Goal: Navigation & Orientation: Understand site structure

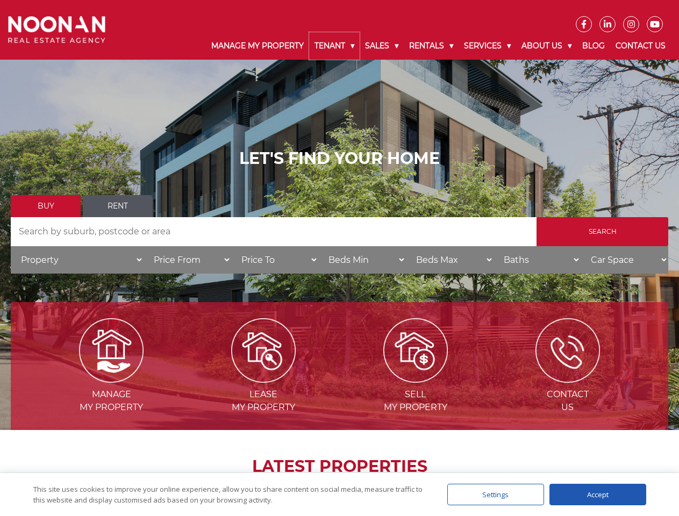
click at [334, 46] on link "Tenant" at bounding box center [334, 45] width 51 height 27
click at [382, 46] on link "Sales" at bounding box center [381, 45] width 44 height 27
click at [431, 46] on link "Rentals" at bounding box center [431, 45] width 55 height 27
click at [488, 46] on link "Services" at bounding box center [486, 45] width 57 height 27
click at [548, 46] on link "About Us" at bounding box center [546, 45] width 61 height 27
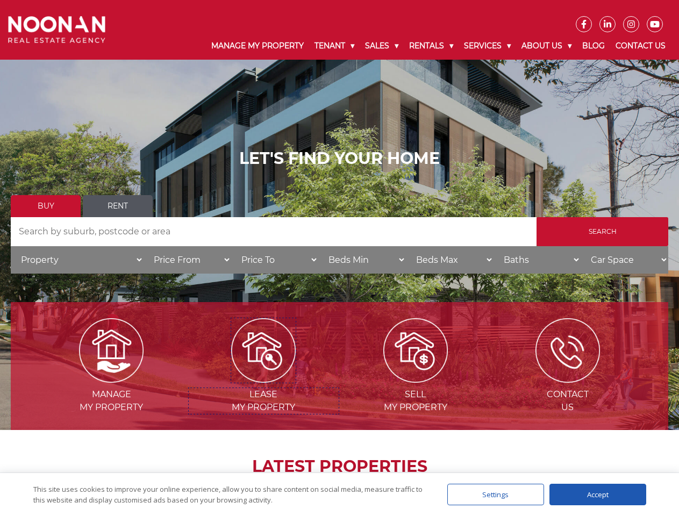
click at [263, 378] on img at bounding box center [263, 350] width 64 height 64
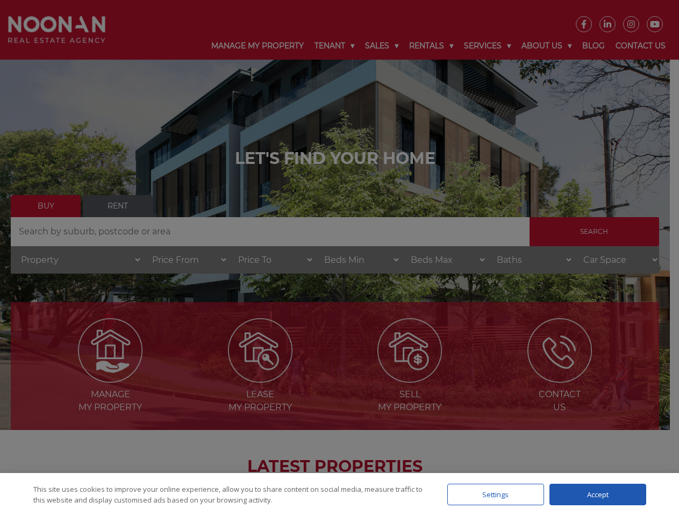
click at [495, 494] on div "Settings" at bounding box center [495, 494] width 97 height 21
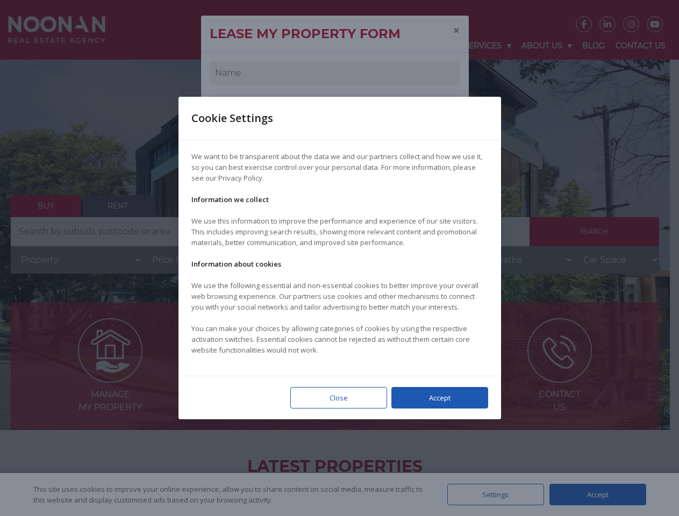
click at [598, 494] on div at bounding box center [339, 258] width 679 height 516
